Goal: Information Seeking & Learning: Learn about a topic

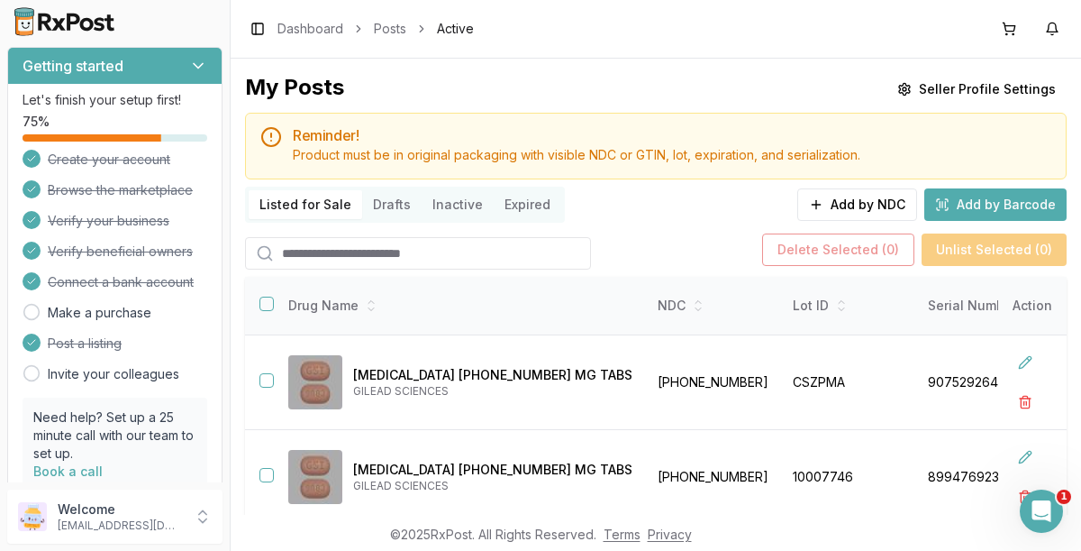
scroll to position [122, 0]
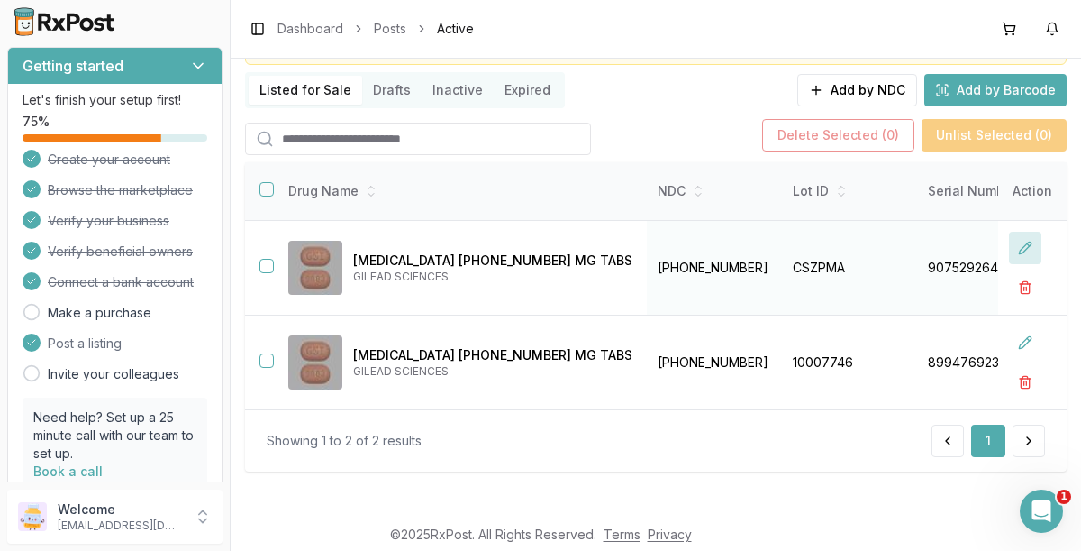
click at [1018, 241] on button at bounding box center [1025, 248] width 32 height 32
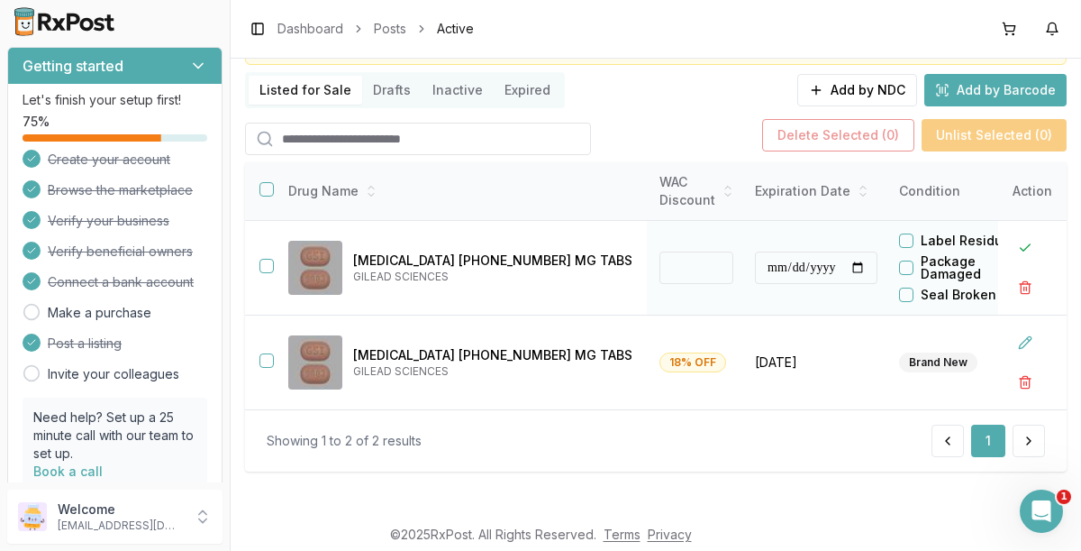
scroll to position [0, 671]
click at [662, 266] on input "**" at bounding box center [699, 267] width 74 height 32
type input "*"
type input "**"
type input "*******"
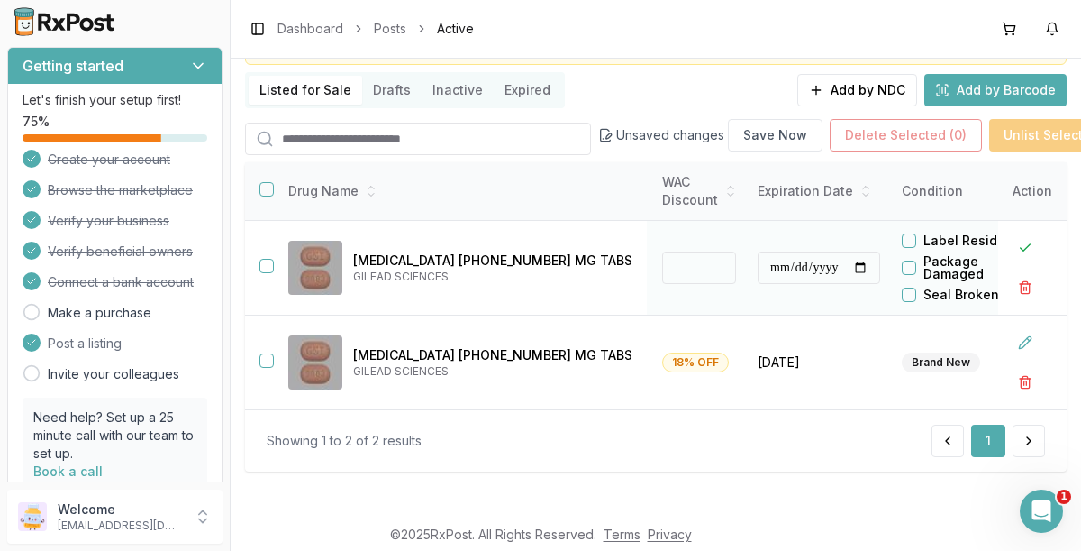
click at [260, 260] on button "button" at bounding box center [267, 266] width 14 height 14
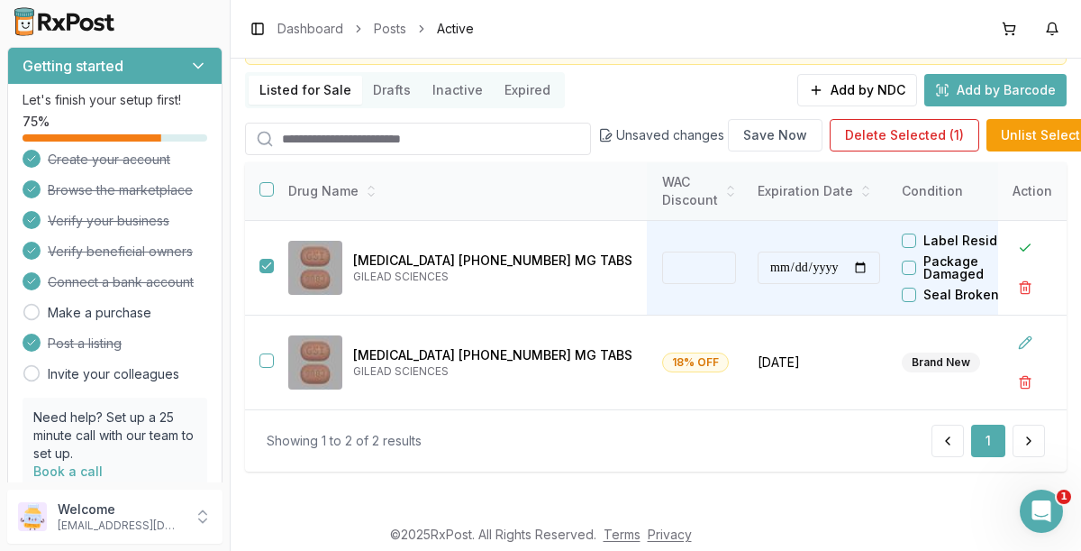
scroll to position [0, 842]
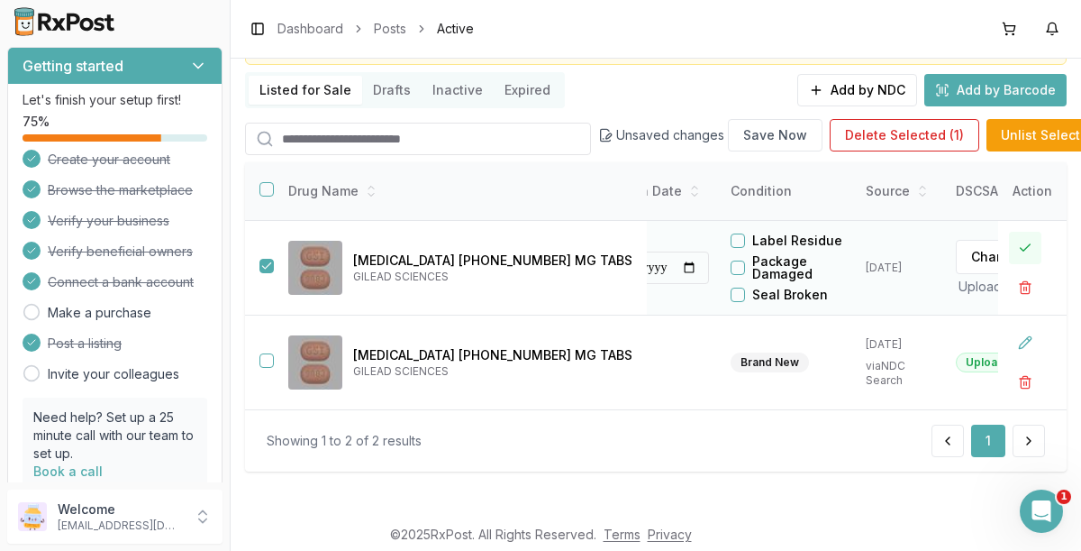
click at [1020, 244] on button at bounding box center [1025, 248] width 32 height 32
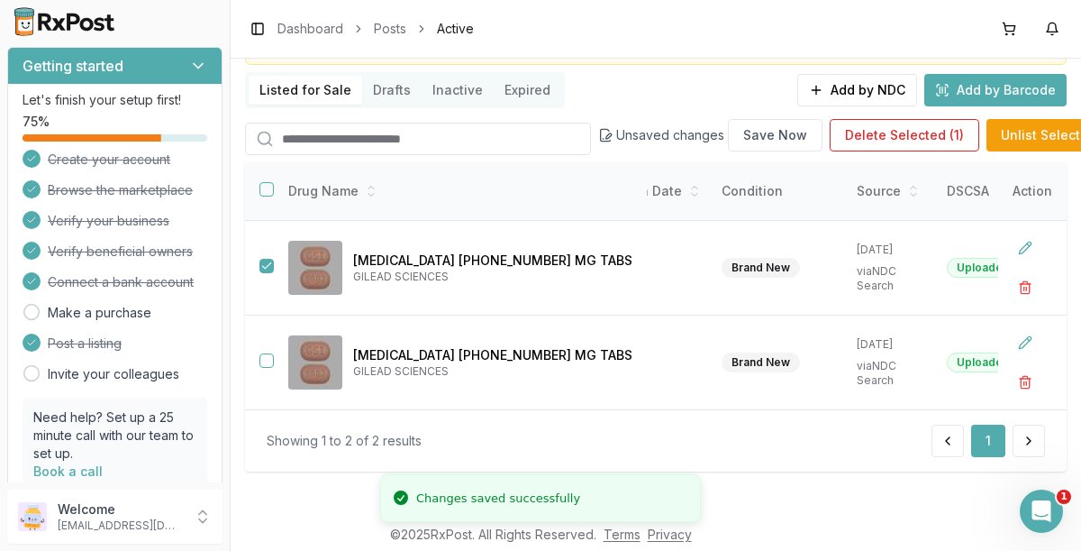
scroll to position [0, 819]
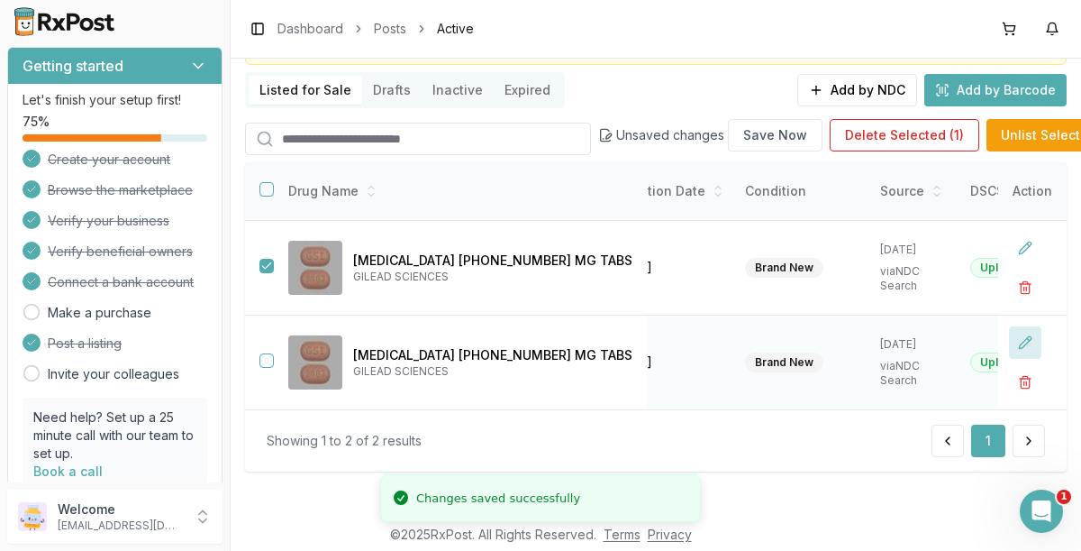
click at [1024, 336] on button at bounding box center [1025, 342] width 32 height 32
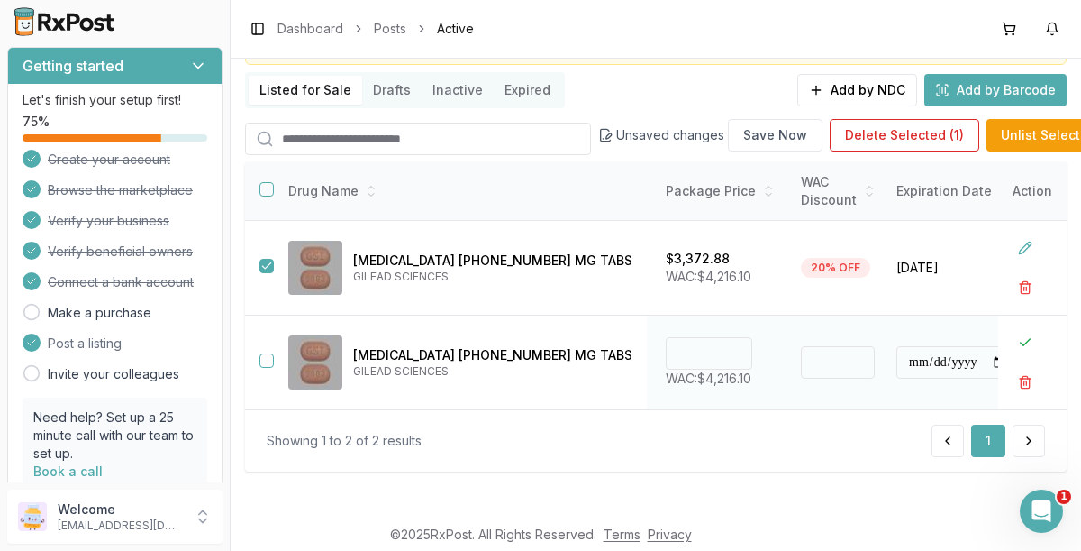
scroll to position [0, 514]
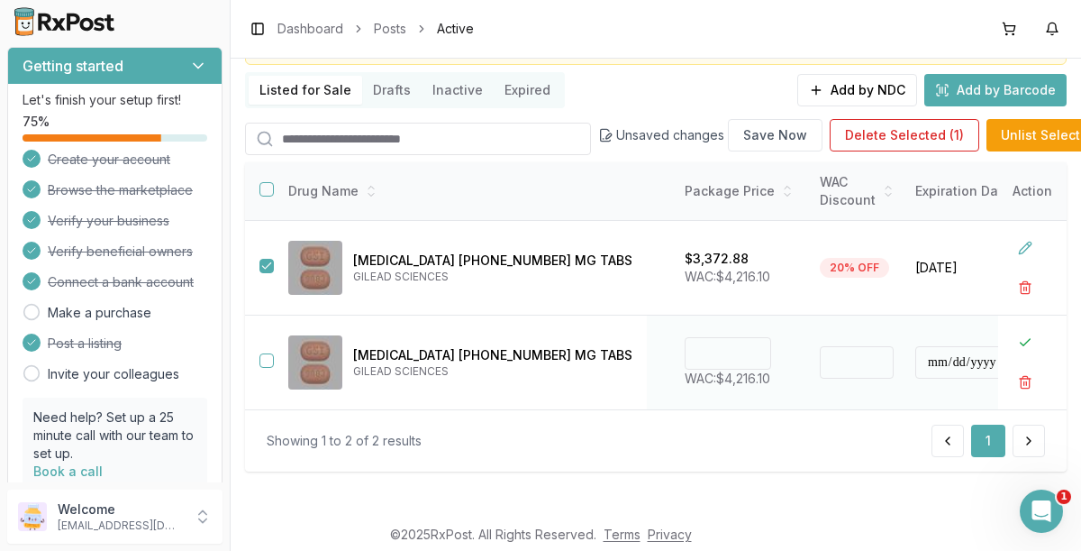
click at [820, 347] on input "**" at bounding box center [857, 362] width 74 height 32
type input "*"
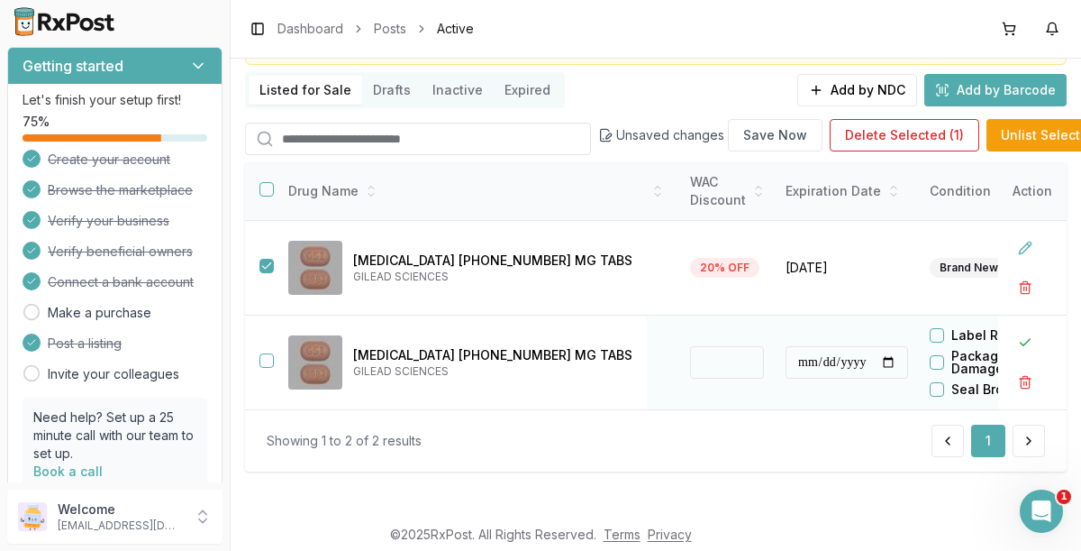
scroll to position [0, 842]
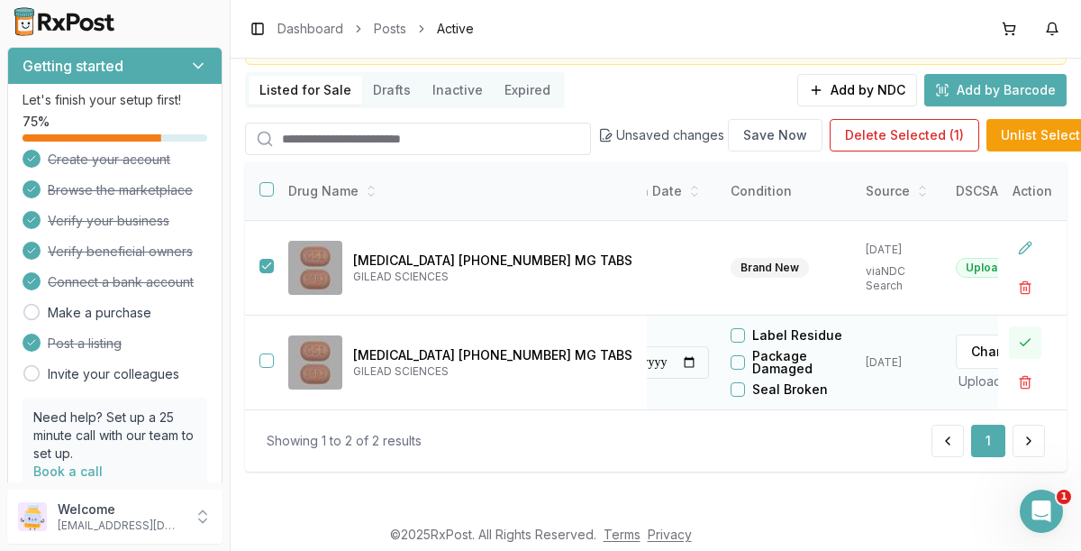
type input "**"
type input "*******"
click at [1021, 326] on button at bounding box center [1025, 342] width 32 height 32
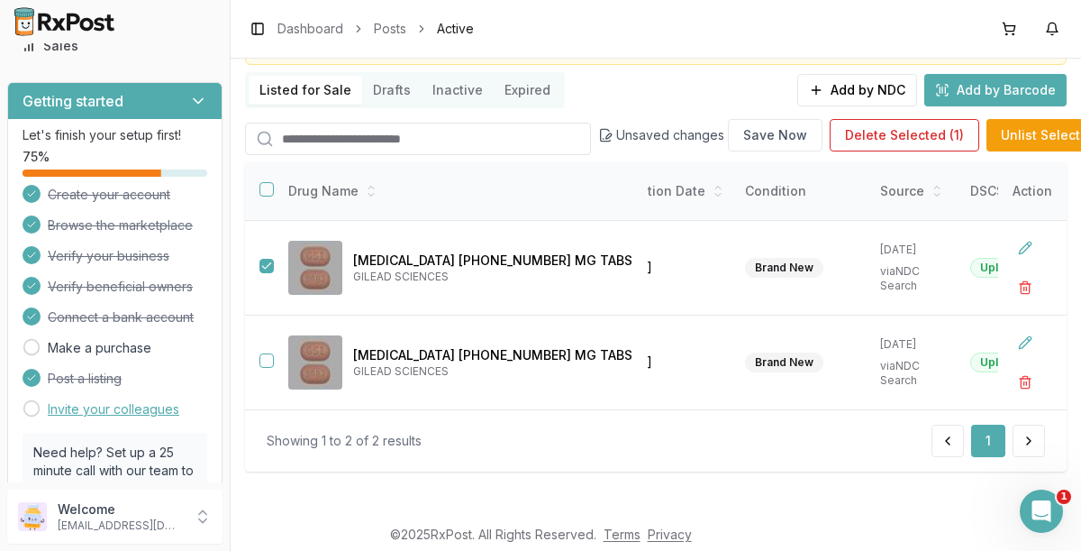
scroll to position [0, 0]
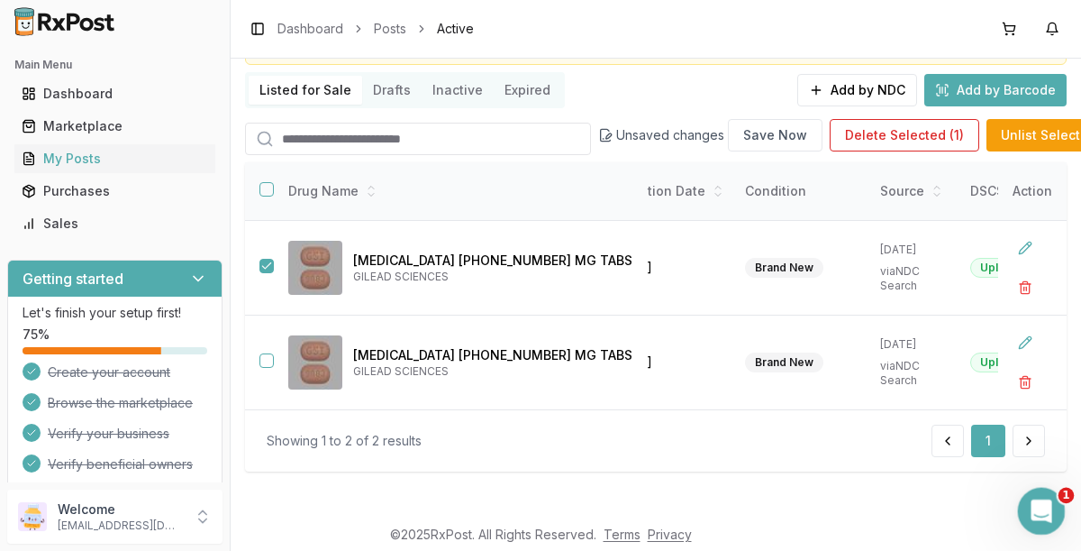
click at [1052, 516] on div "Open Intercom Messenger" at bounding box center [1038, 507] width 59 height 59
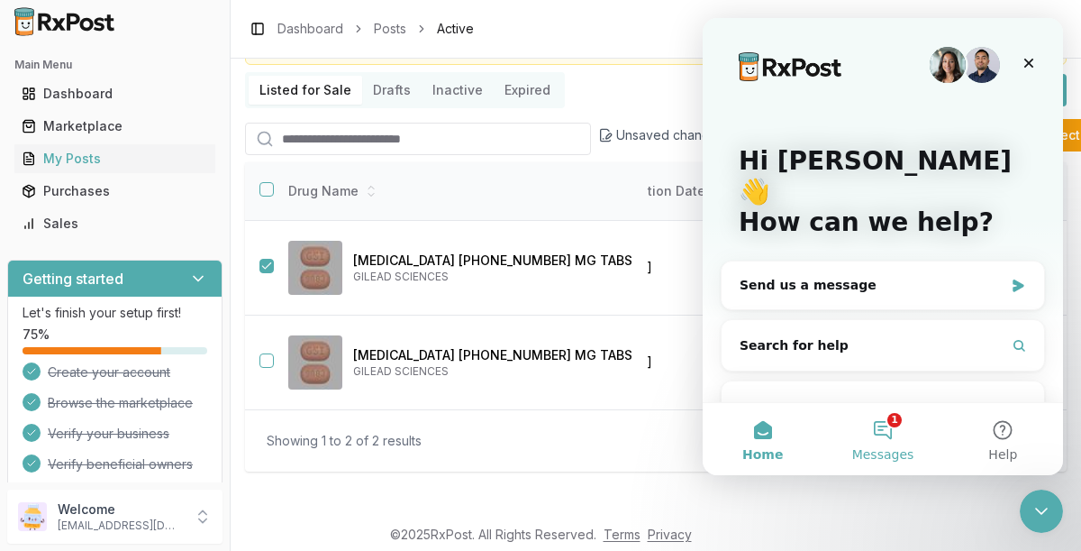
click at [894, 448] on span "Messages" at bounding box center [883, 454] width 62 height 13
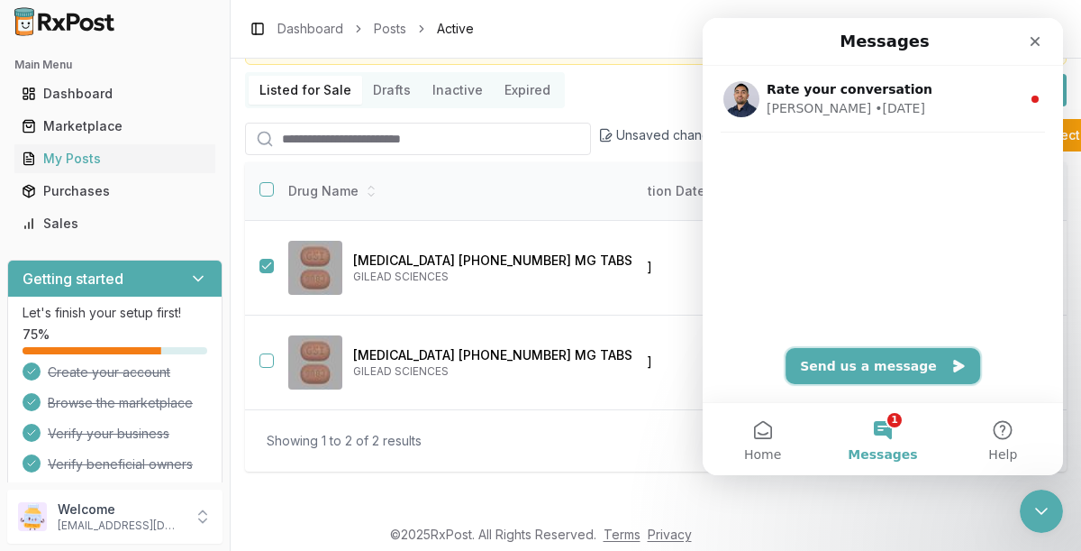
click at [867, 377] on button "Send us a message" at bounding box center [883, 366] width 195 height 36
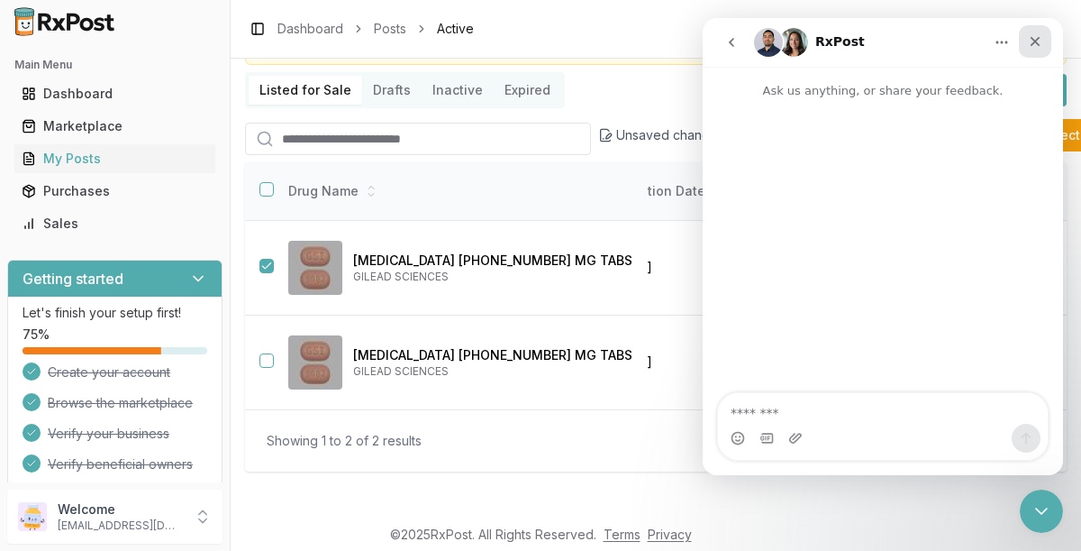
click at [1044, 46] on div "Close" at bounding box center [1035, 41] width 32 height 32
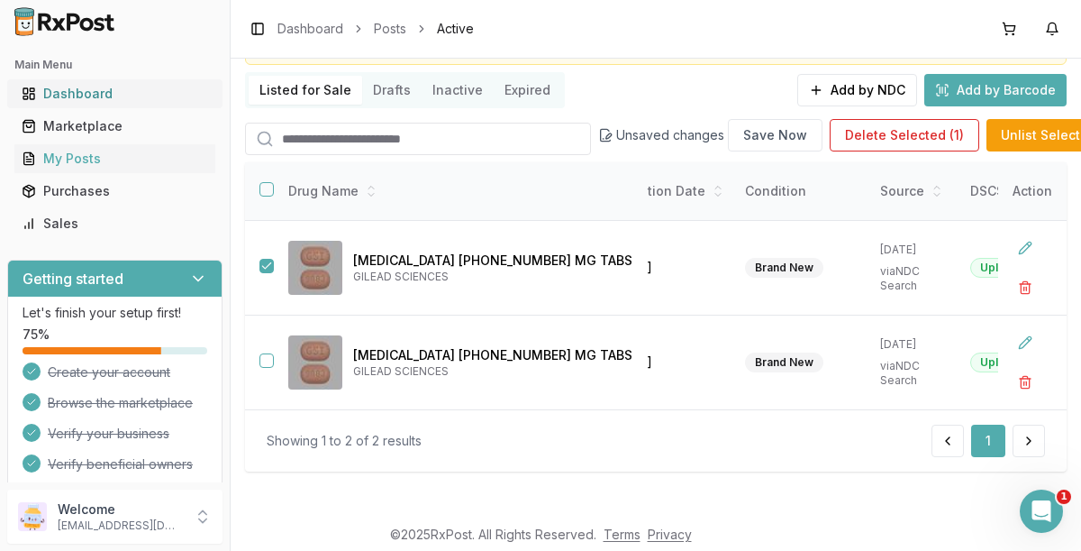
click at [88, 90] on div "Dashboard" at bounding box center [115, 94] width 187 height 18
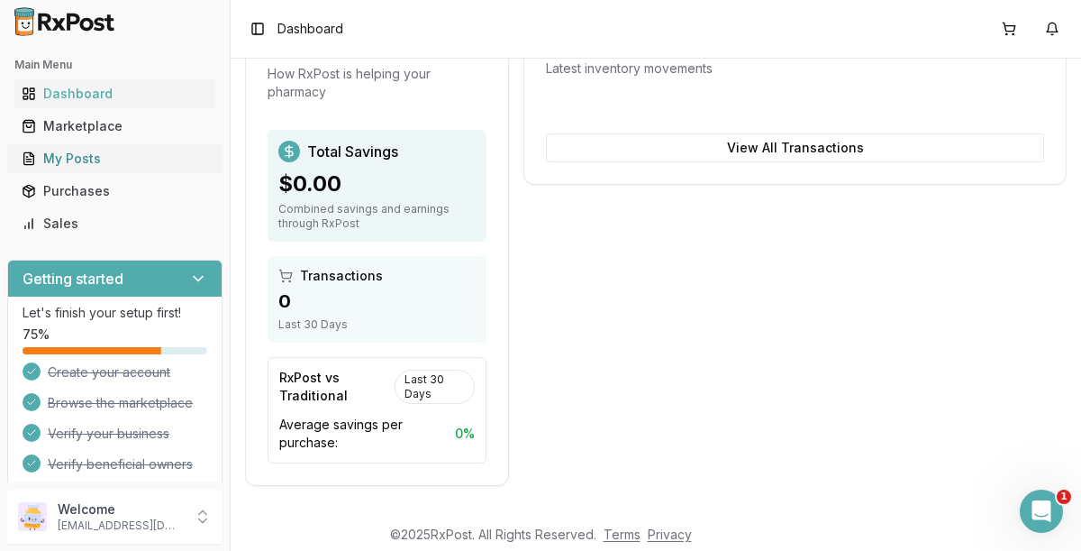
scroll to position [302, 0]
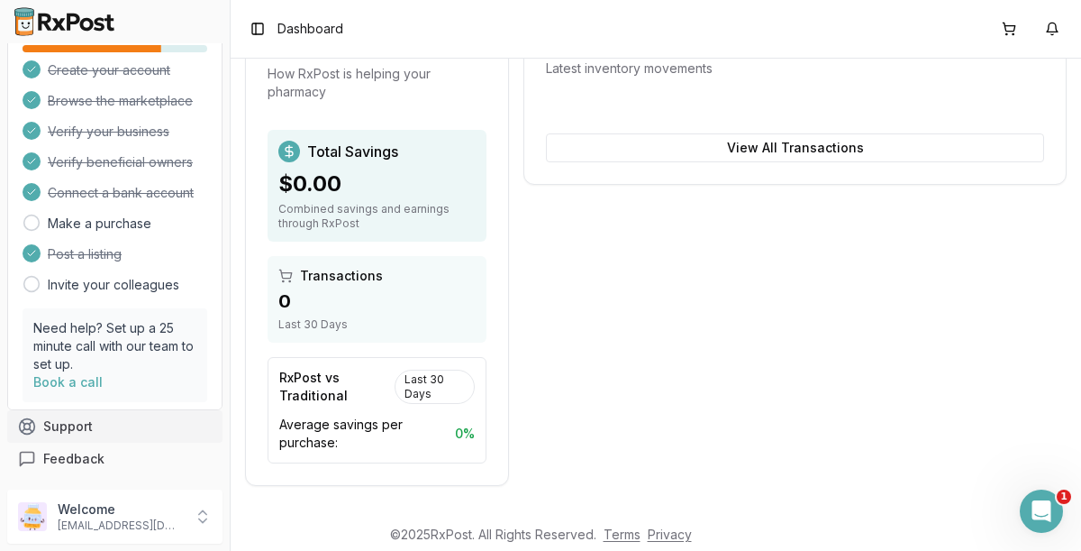
click at [71, 423] on button "Support" at bounding box center [114, 426] width 215 height 32
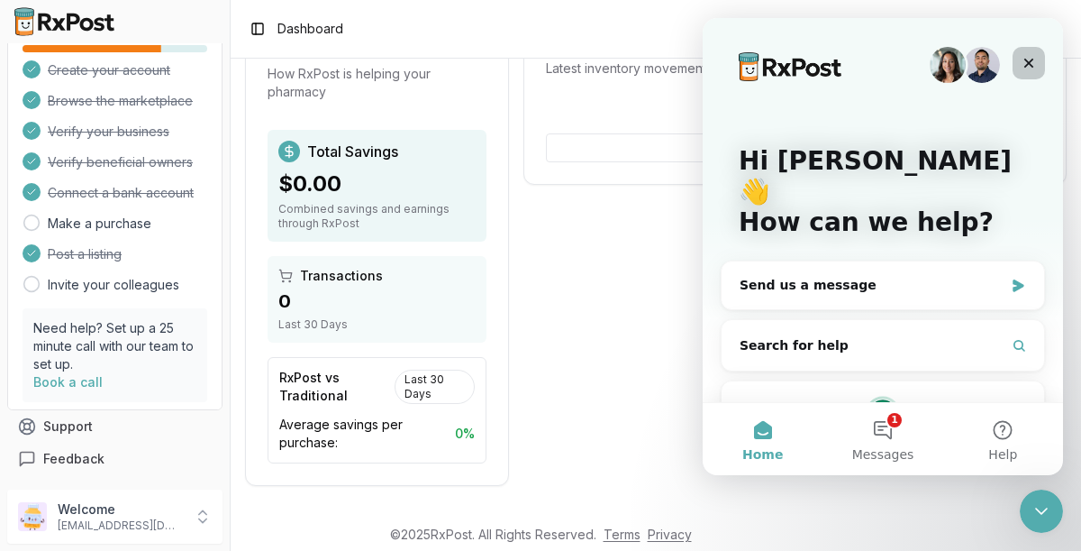
click at [1027, 72] on div "Close" at bounding box center [1029, 63] width 32 height 32
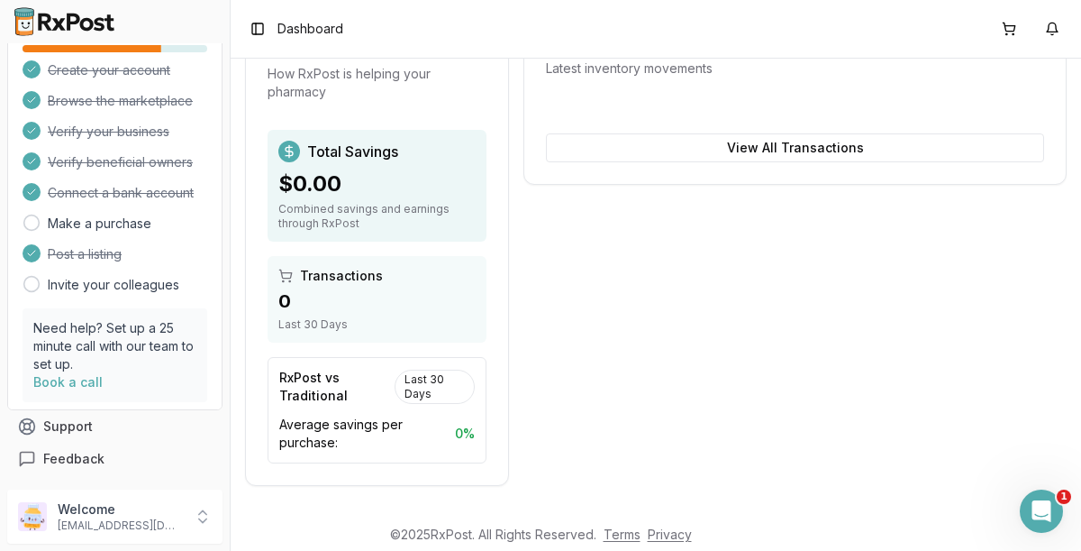
scroll to position [0, 0]
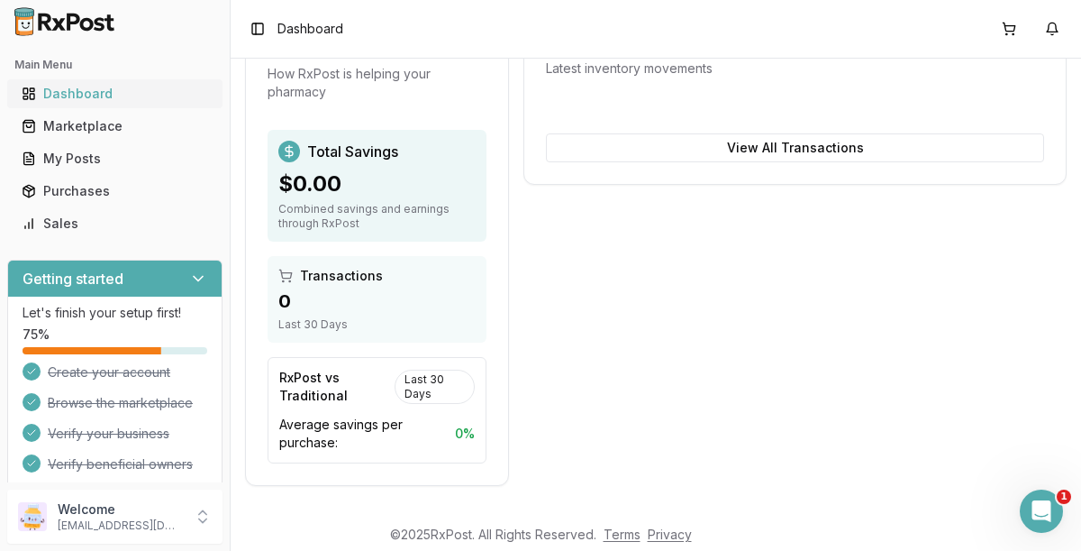
click at [66, 100] on div "Dashboard" at bounding box center [115, 94] width 187 height 18
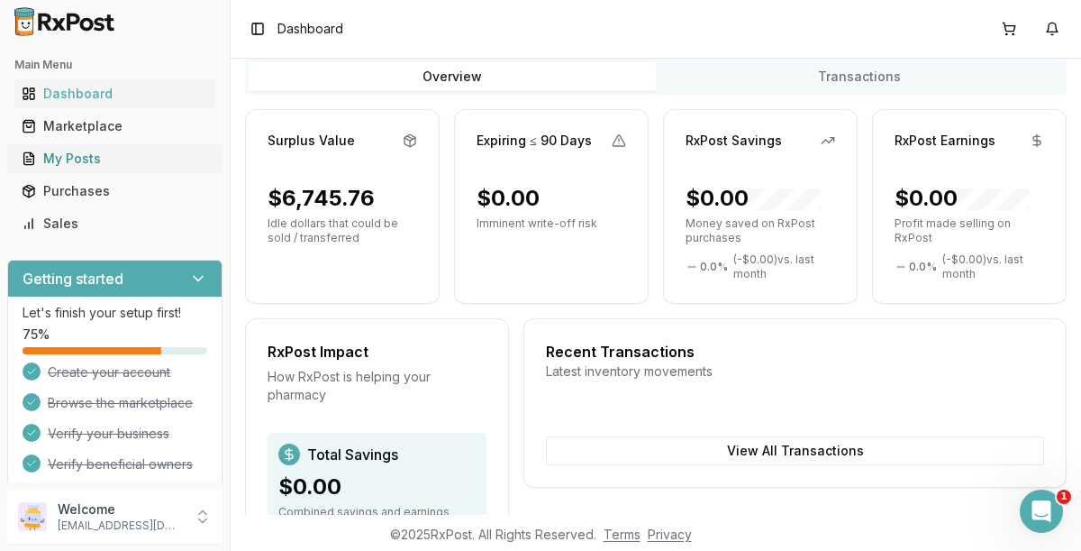
click at [89, 164] on div "My Posts" at bounding box center [115, 159] width 187 height 18
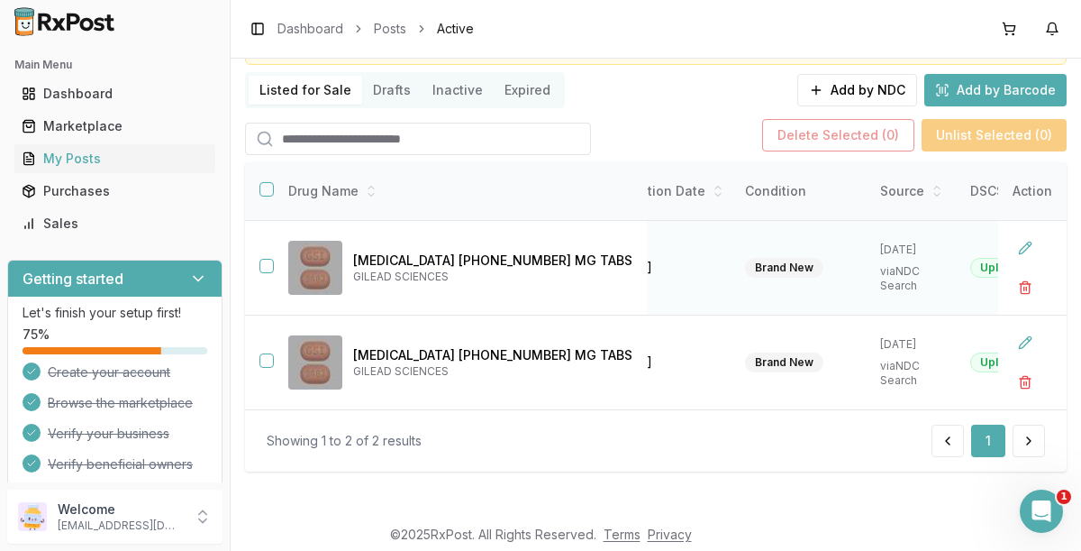
scroll to position [121, 0]
click at [384, 141] on input "search" at bounding box center [418, 139] width 346 height 32
type input "********"
click at [260, 132] on icon at bounding box center [265, 139] width 18 height 18
click at [92, 132] on div "Marketplace" at bounding box center [115, 126] width 187 height 18
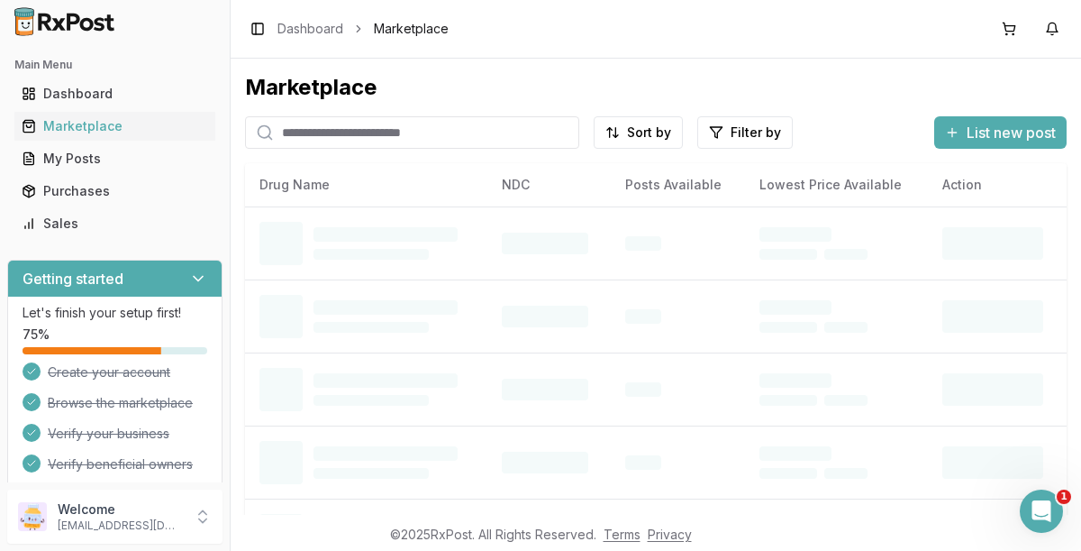
click at [407, 134] on input "search" at bounding box center [412, 132] width 334 height 32
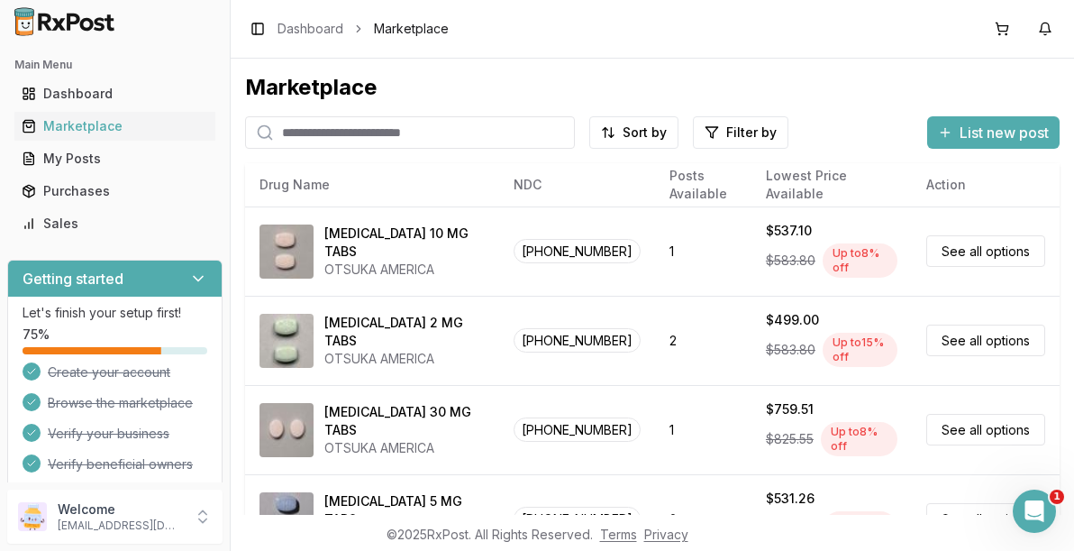
click at [404, 142] on input "search" at bounding box center [410, 132] width 330 height 32
type input "********"
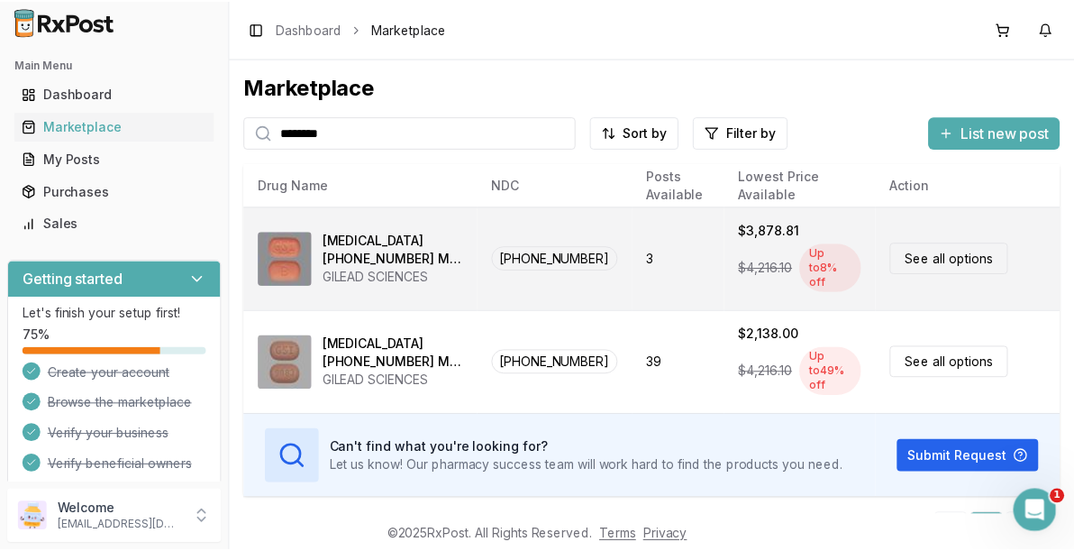
scroll to position [15, 0]
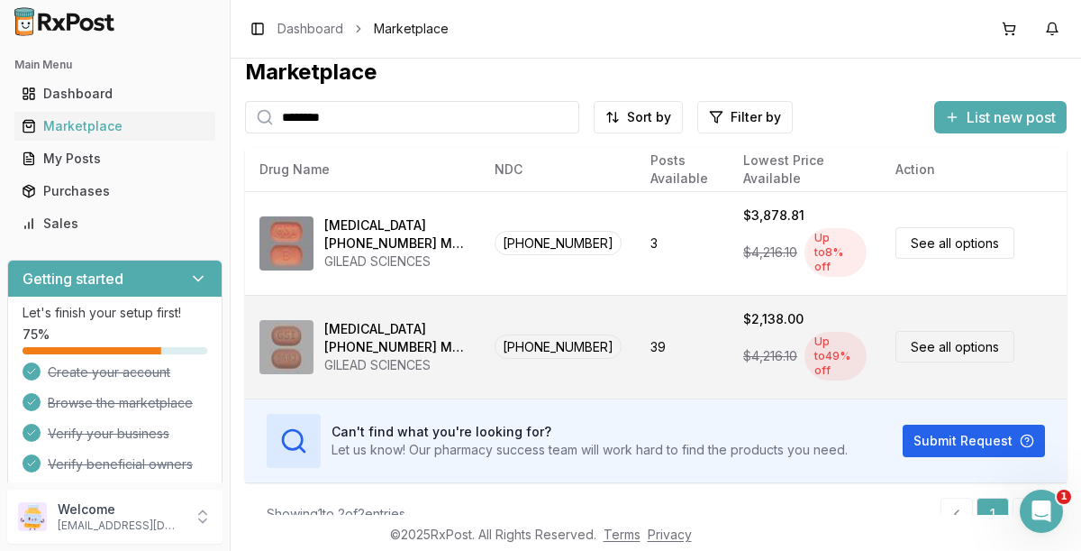
click at [946, 332] on link "See all options" at bounding box center [955, 347] width 119 height 32
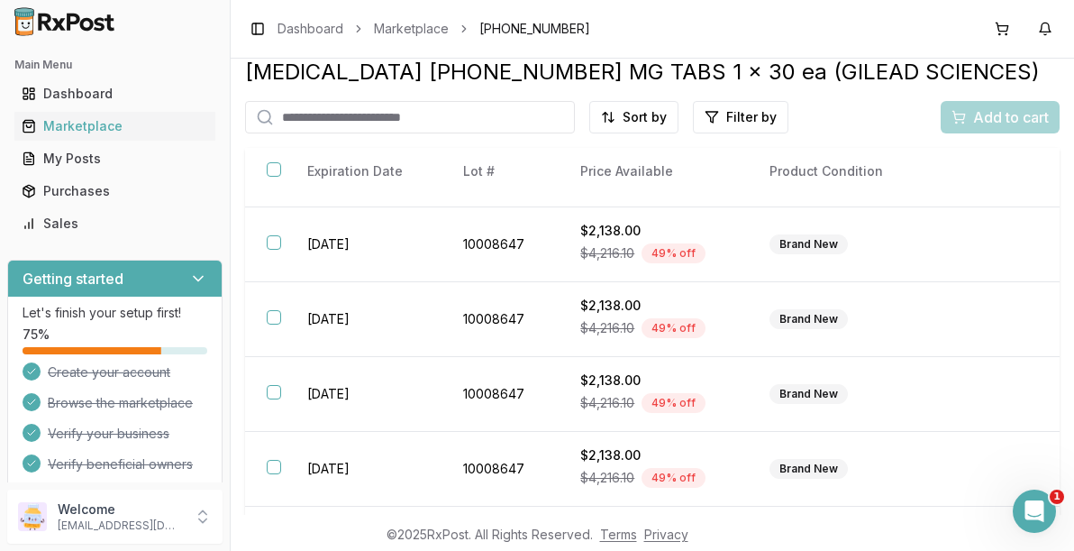
scroll to position [68, 0]
